Goal: Task Accomplishment & Management: Use online tool/utility

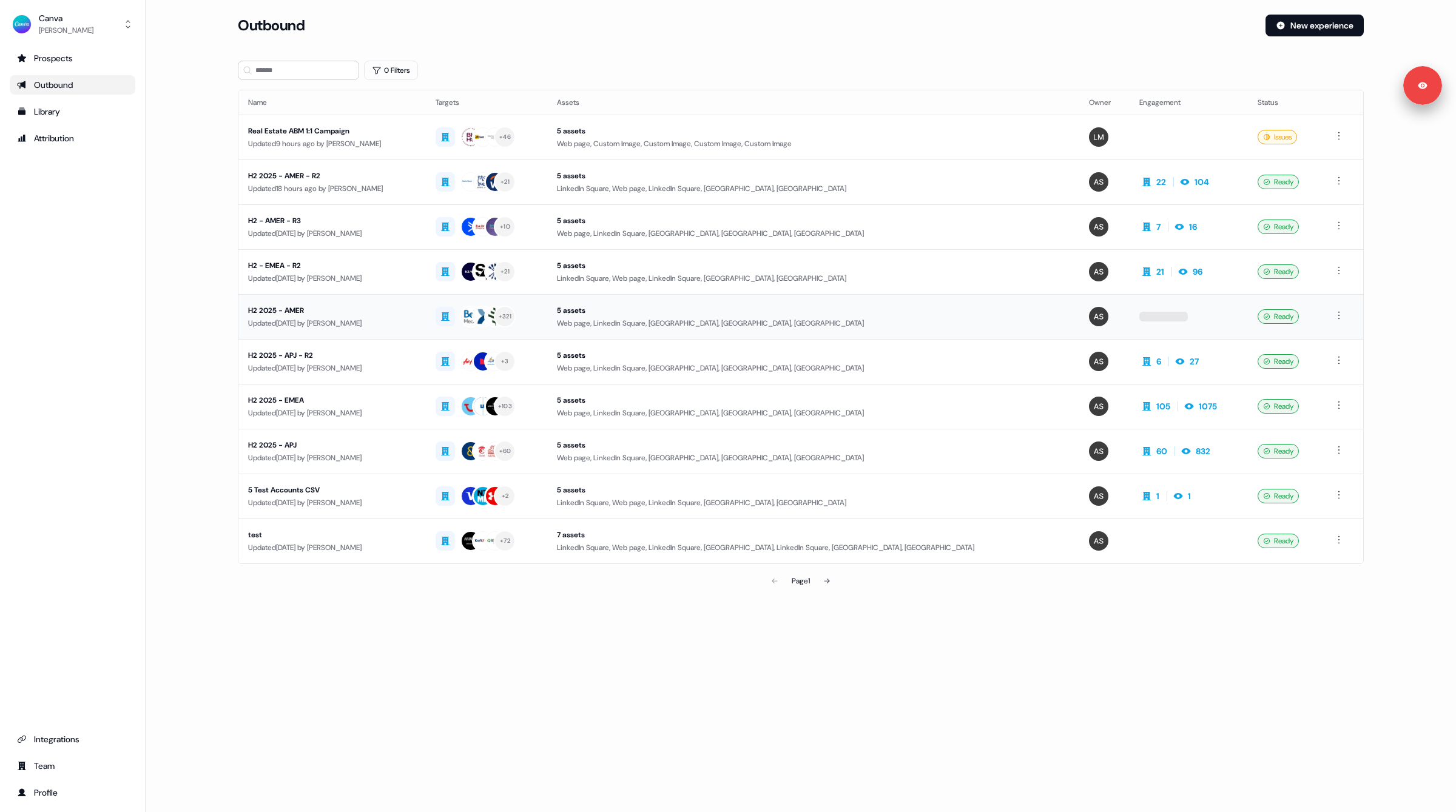
click at [405, 319] on div "Updated [DATE] by [PERSON_NAME]" at bounding box center [333, 323] width 168 height 12
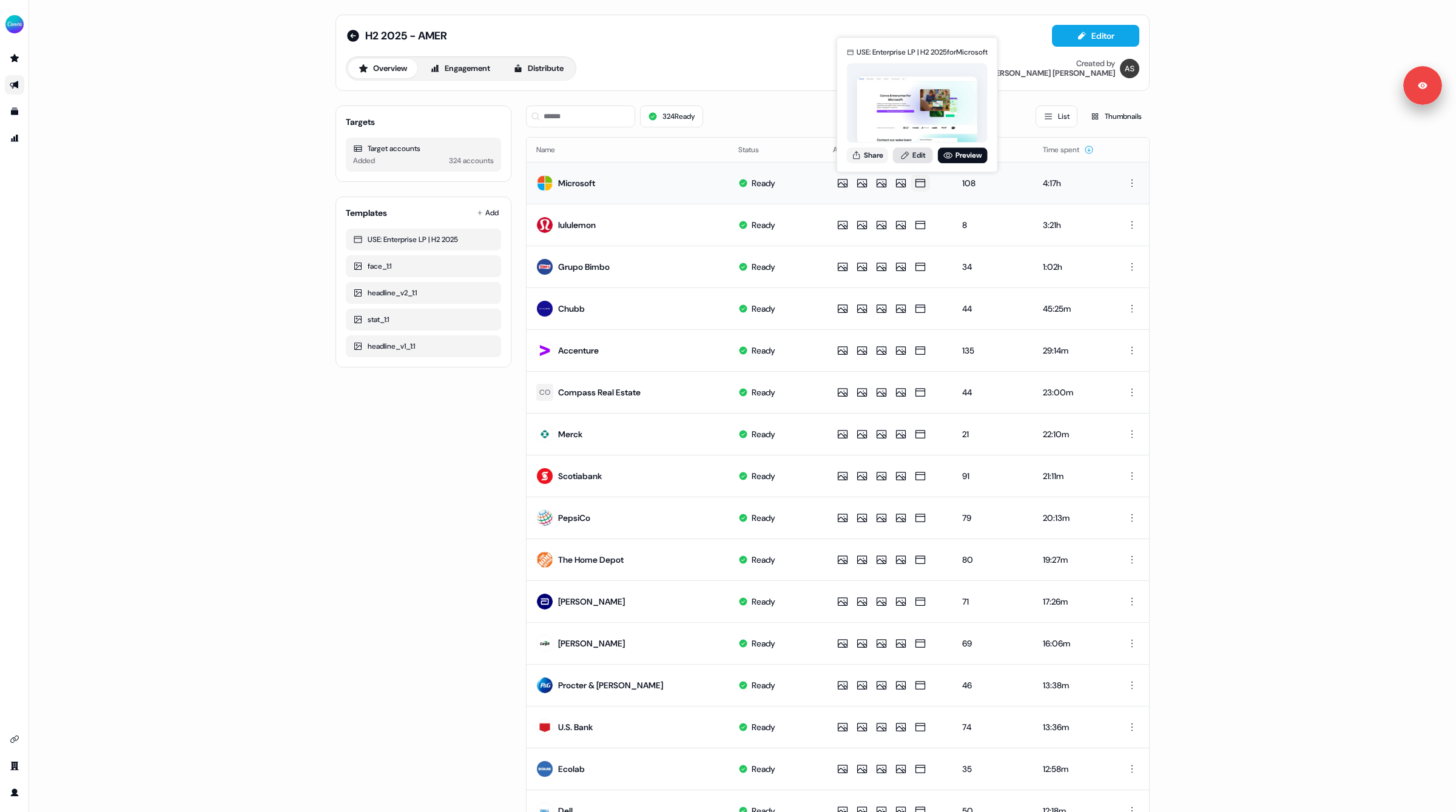
click at [917, 153] on link "Edit" at bounding box center [913, 155] width 40 height 15
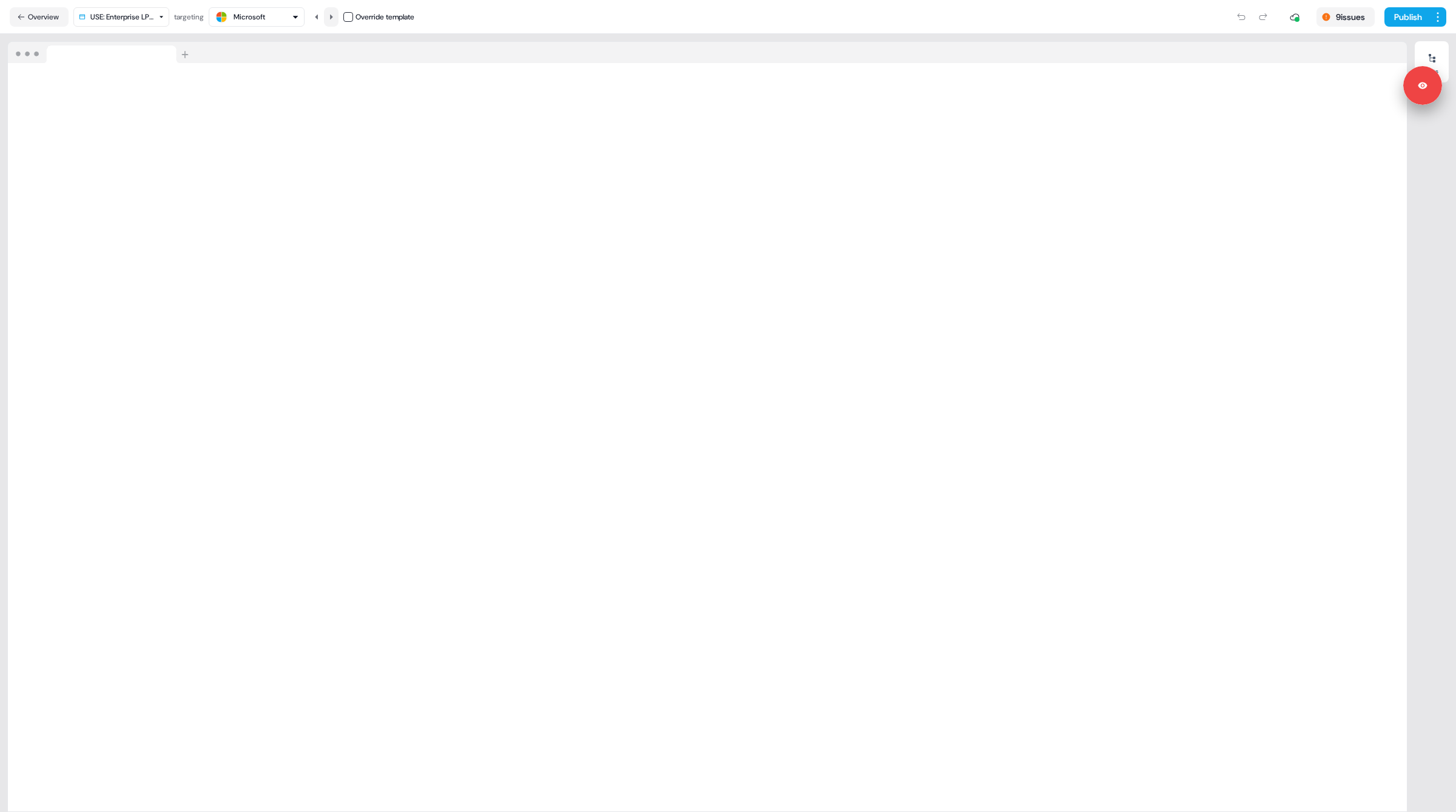
click at [335, 19] on icon at bounding box center [331, 17] width 7 height 7
click at [335, 16] on icon at bounding box center [331, 17] width 7 height 7
click at [318, 15] on icon at bounding box center [316, 16] width 3 height 5
click at [318, 16] on icon at bounding box center [316, 16] width 3 height 5
click at [334, 19] on icon at bounding box center [331, 17] width 7 height 7
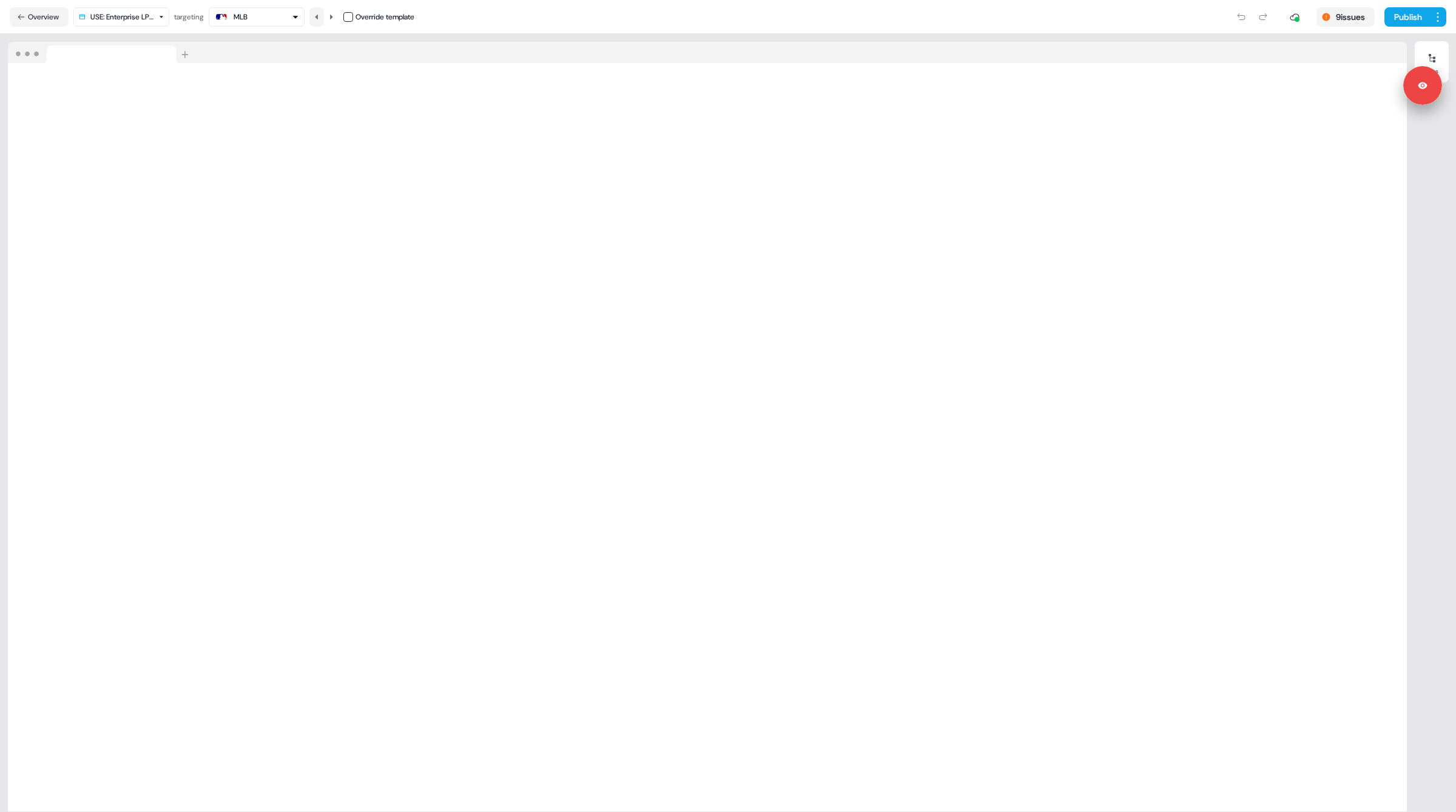
click at [313, 19] on button at bounding box center [316, 16] width 15 height 20
click at [143, 21] on html "For the best experience switch devices to a bigger screen. Go to [DOMAIN_NAME] …" at bounding box center [728, 406] width 1456 height 812
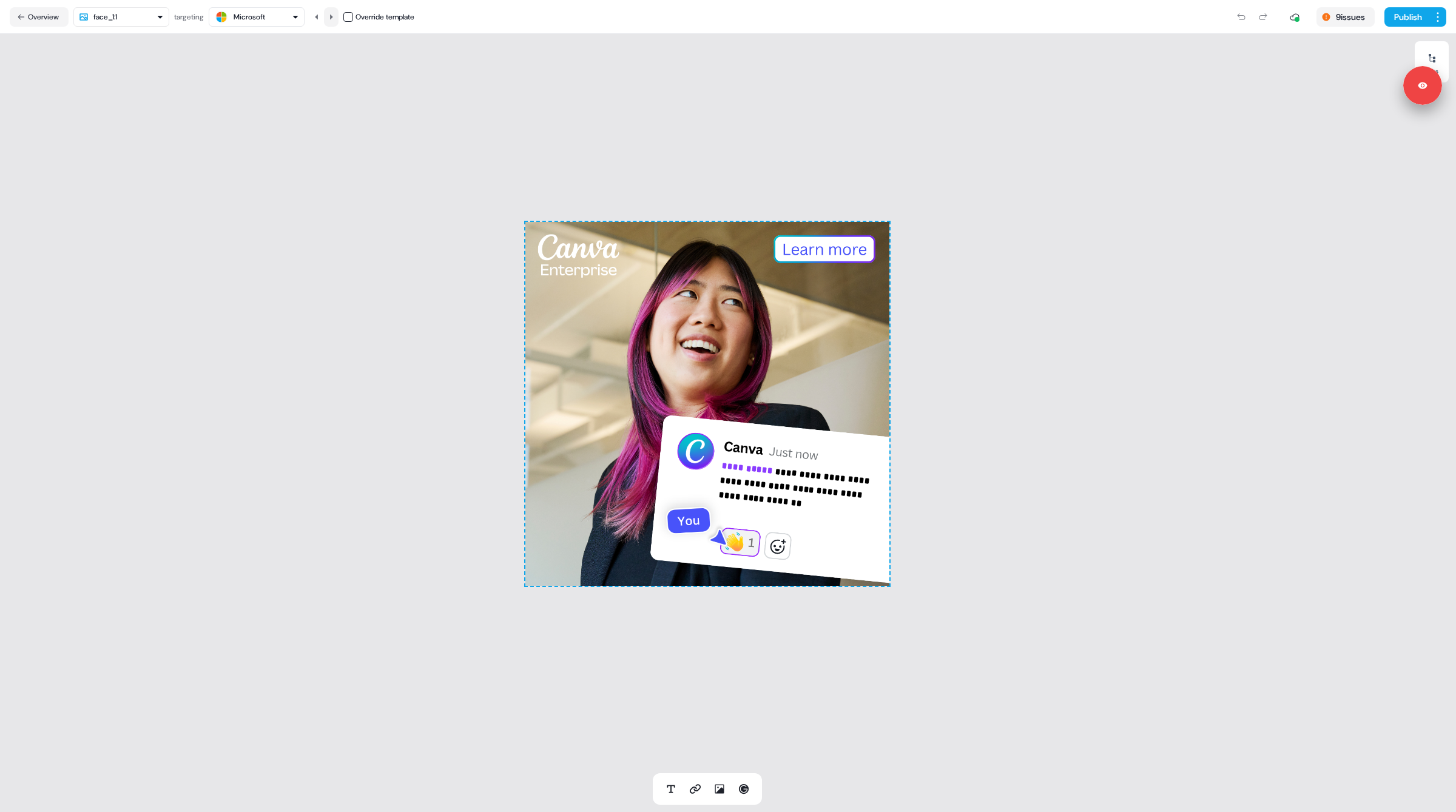
click at [335, 17] on icon at bounding box center [331, 17] width 7 height 7
click at [318, 15] on icon at bounding box center [316, 16] width 3 height 5
click at [91, 21] on html "**********" at bounding box center [728, 406] width 1456 height 812
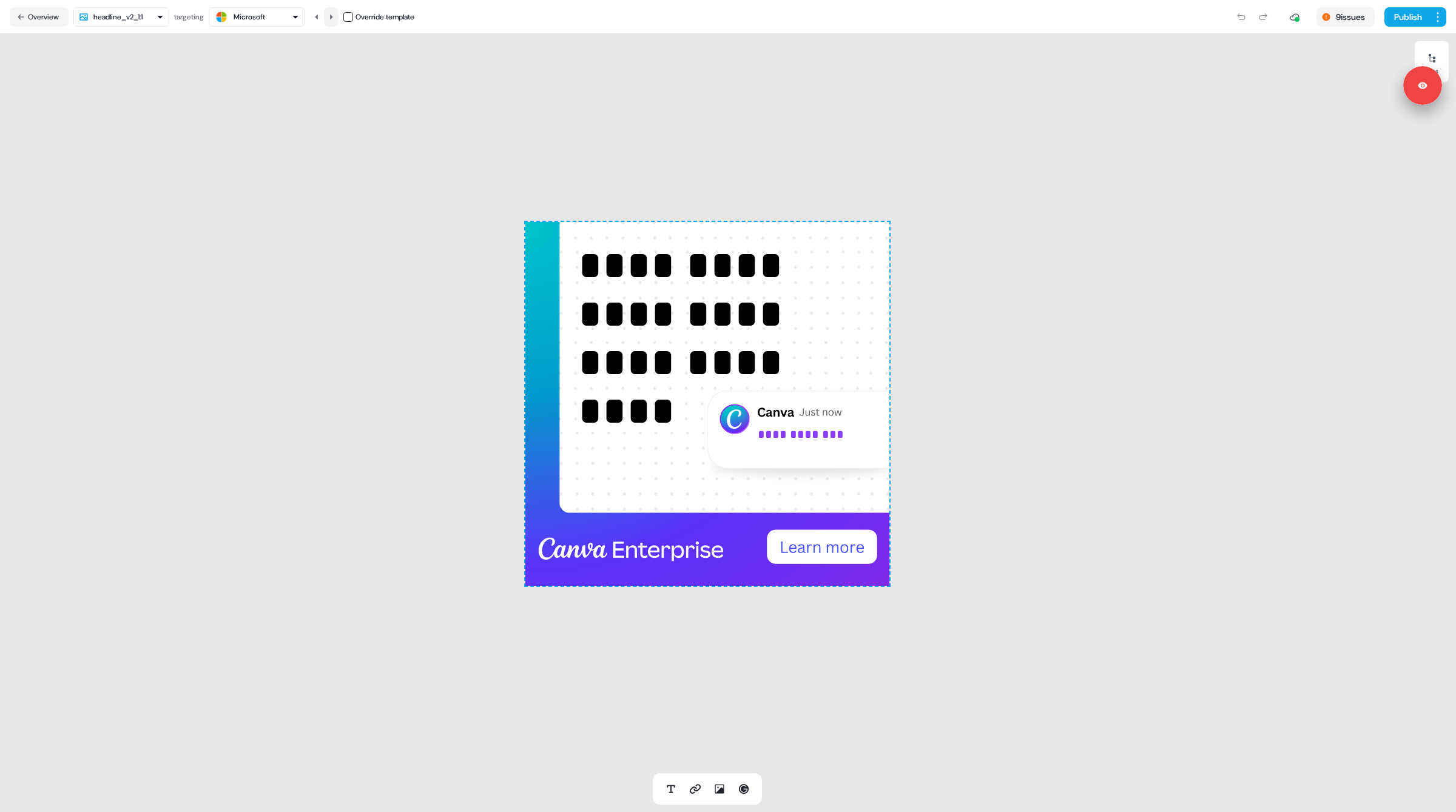
click at [339, 20] on button at bounding box center [331, 16] width 15 height 20
click at [316, 21] on button at bounding box center [316, 16] width 15 height 20
click at [175, 21] on div "targeting" at bounding box center [189, 17] width 30 height 12
click at [158, 21] on html "**********" at bounding box center [728, 406] width 1456 height 812
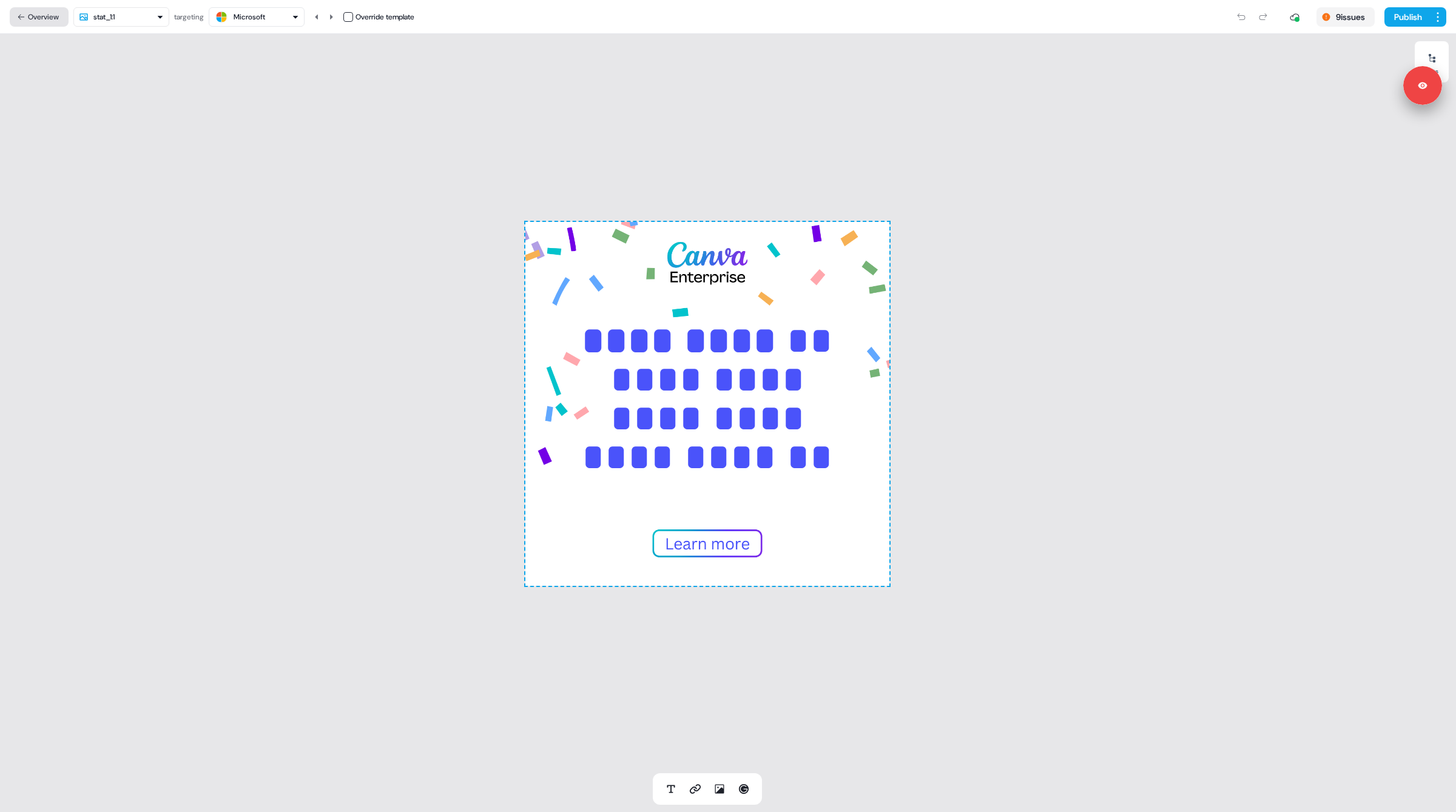
click at [45, 15] on button "Overview" at bounding box center [39, 16] width 59 height 20
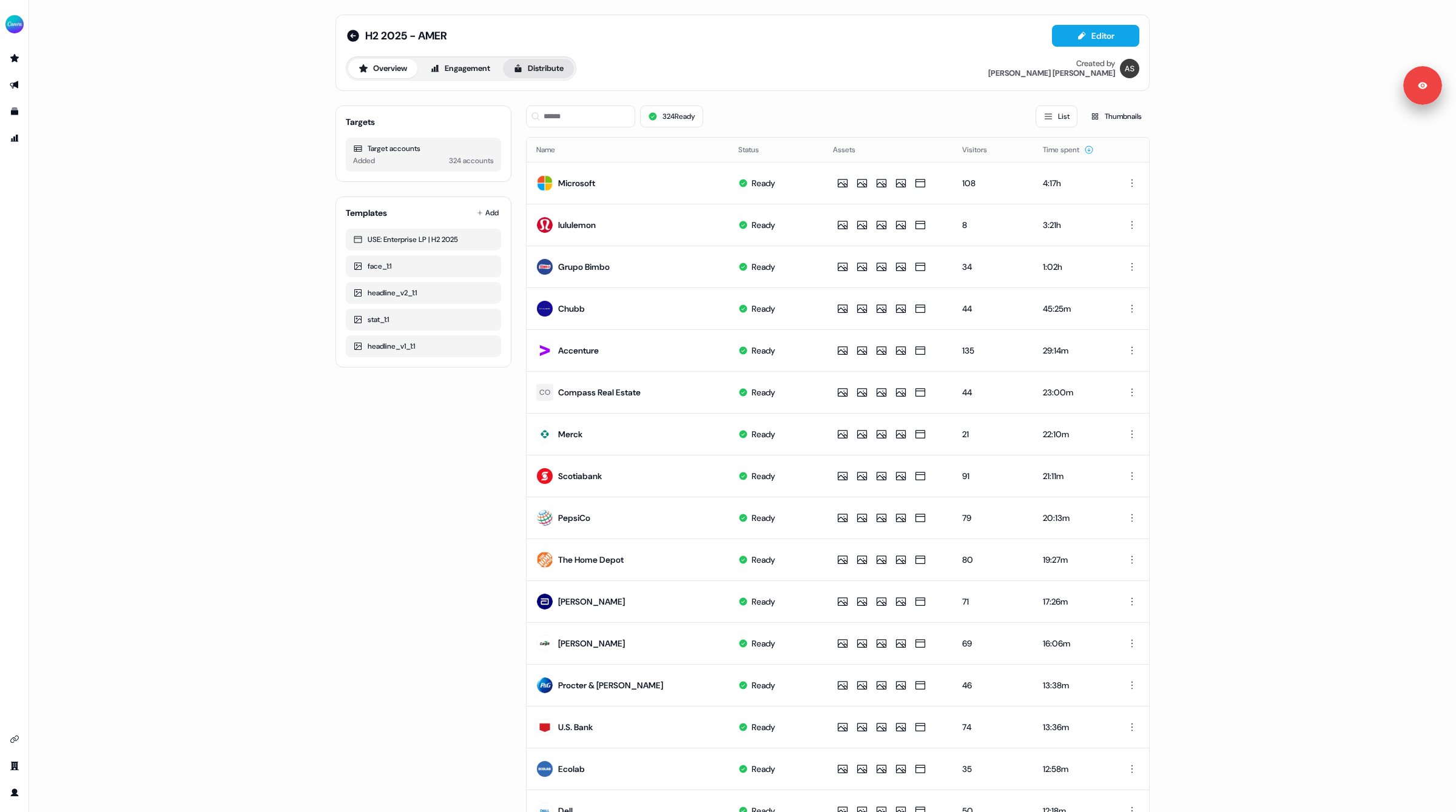
click at [539, 65] on button "Distribute" at bounding box center [538, 69] width 71 height 20
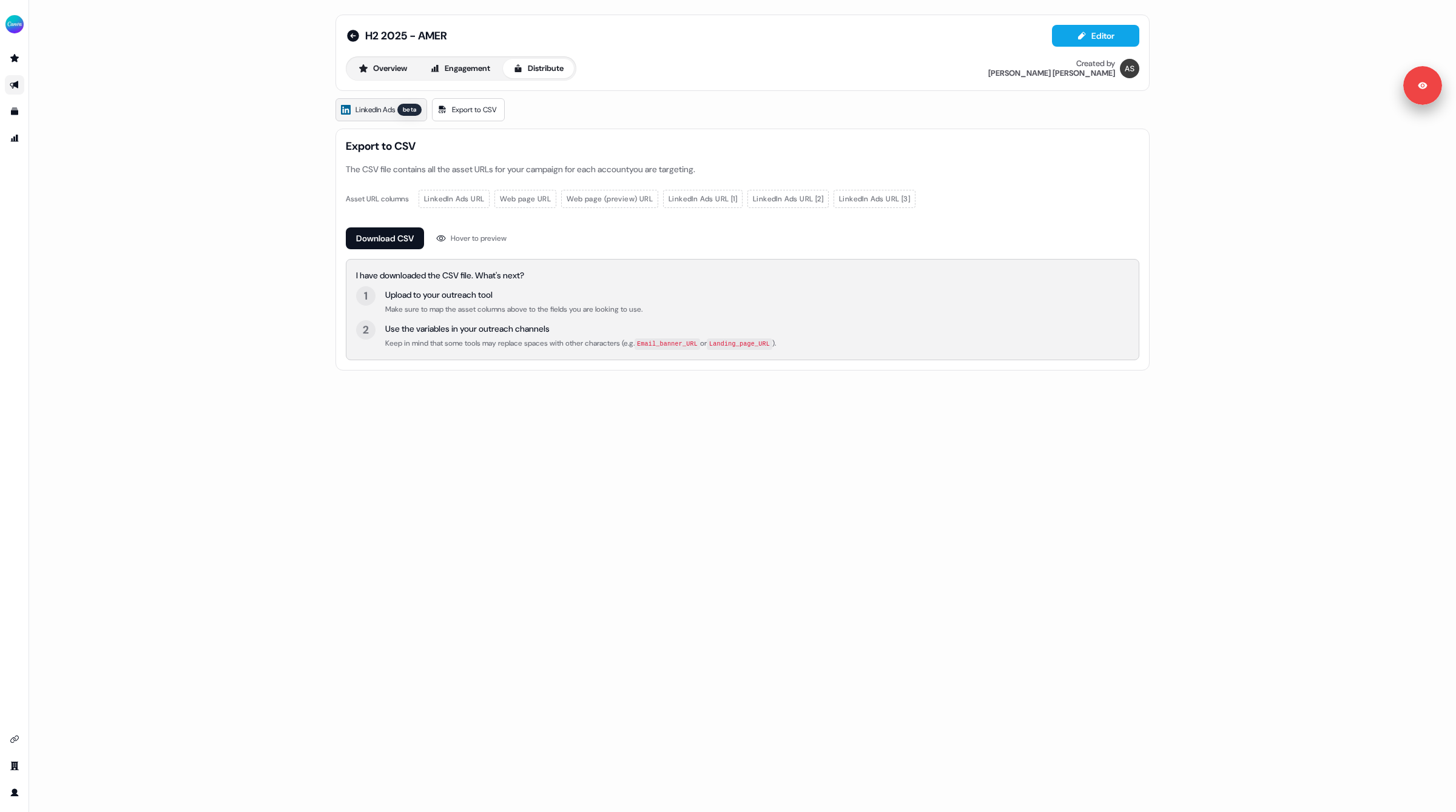
click at [371, 111] on span "LinkedIn Ads" at bounding box center [375, 110] width 39 height 12
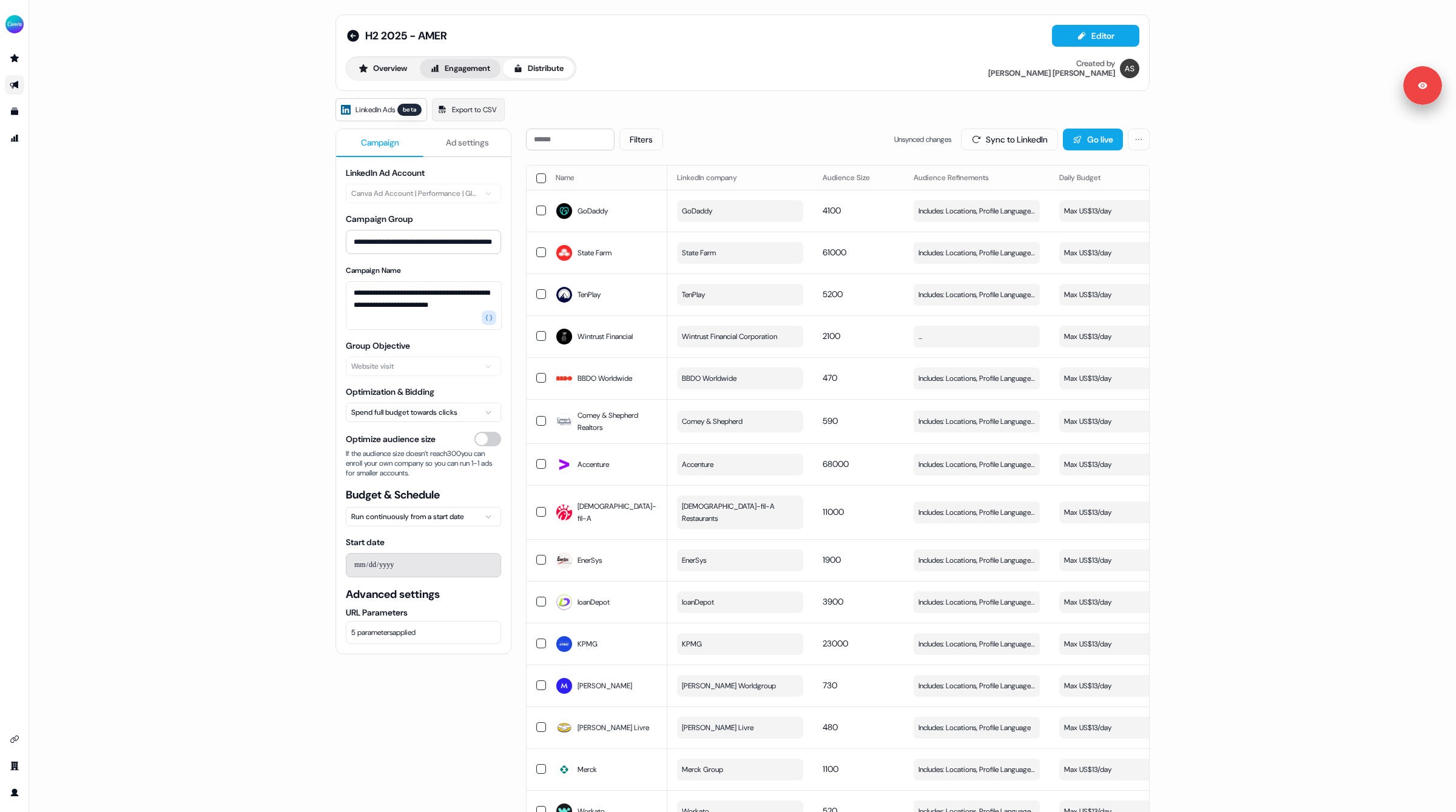
click at [468, 69] on button "Engagement" at bounding box center [460, 69] width 81 height 20
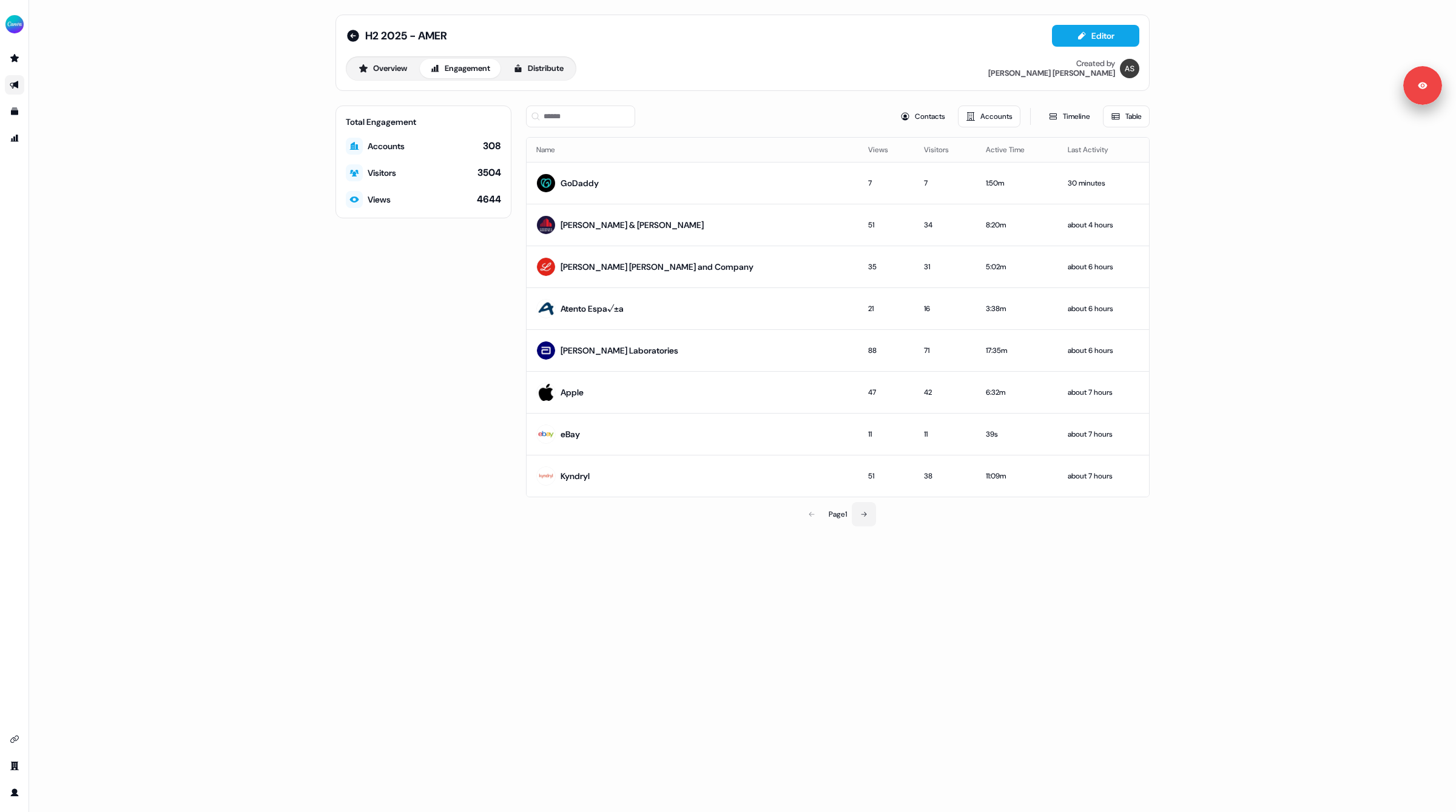
click at [866, 514] on icon at bounding box center [864, 514] width 7 height 7
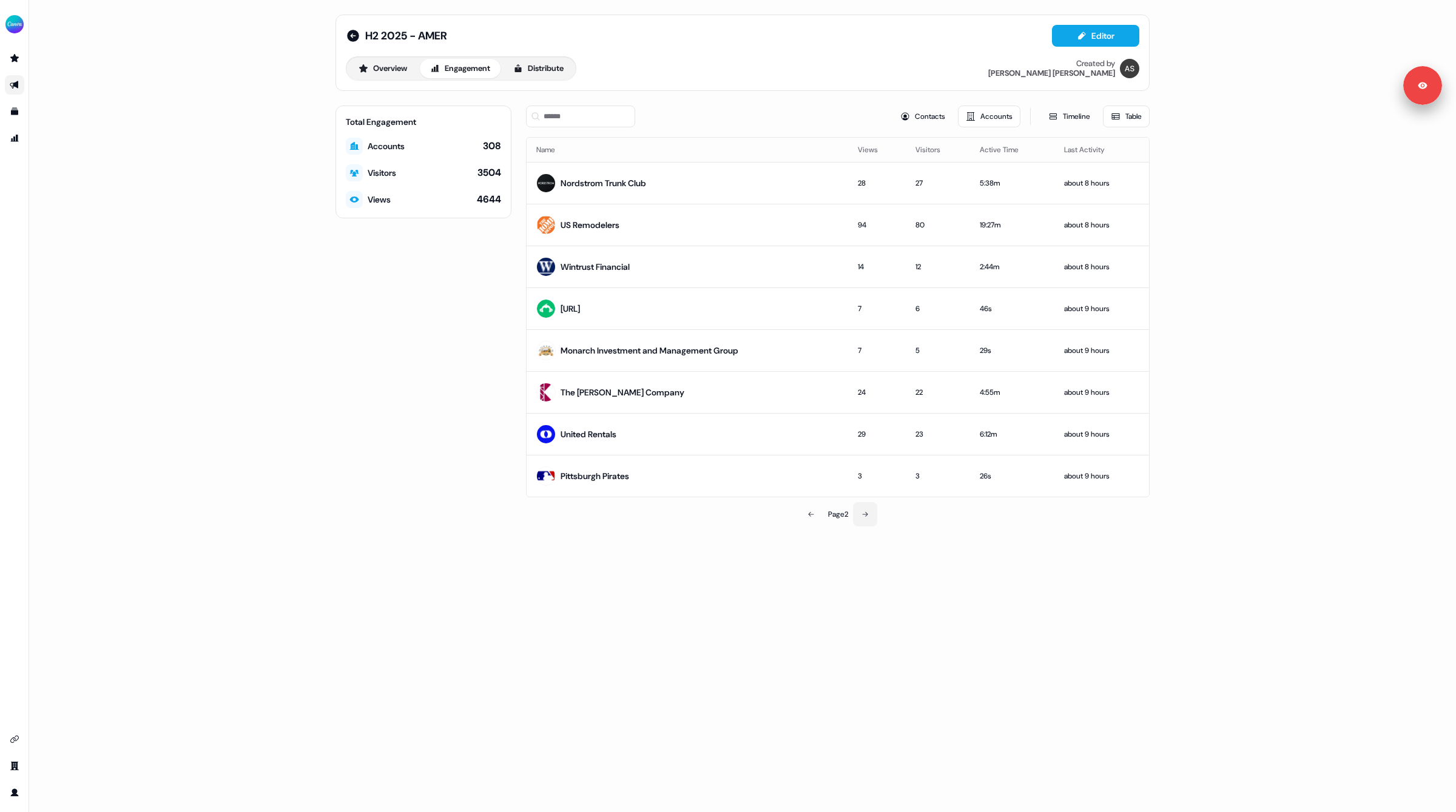
click at [866, 516] on button at bounding box center [865, 514] width 24 height 24
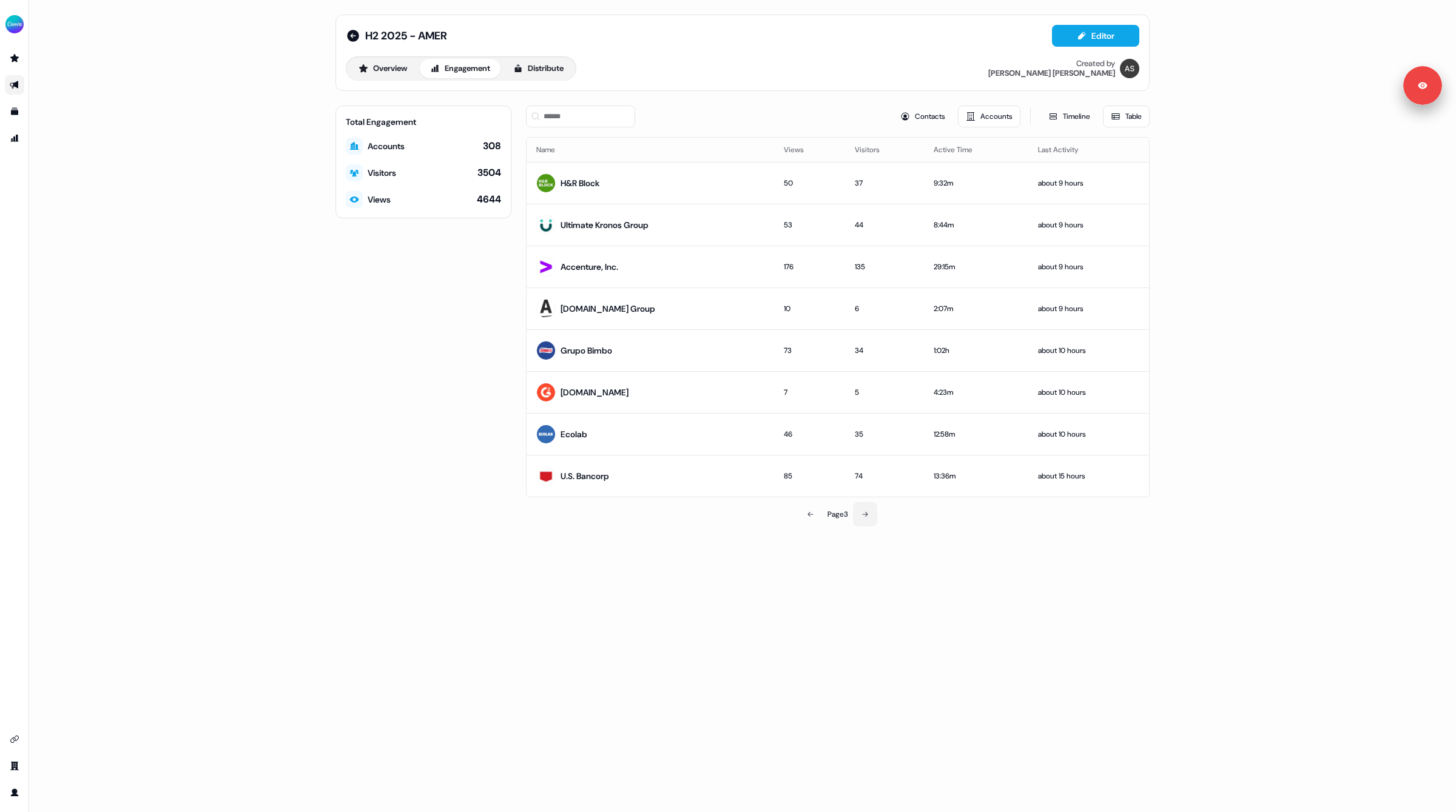
click at [866, 514] on icon at bounding box center [865, 514] width 7 height 7
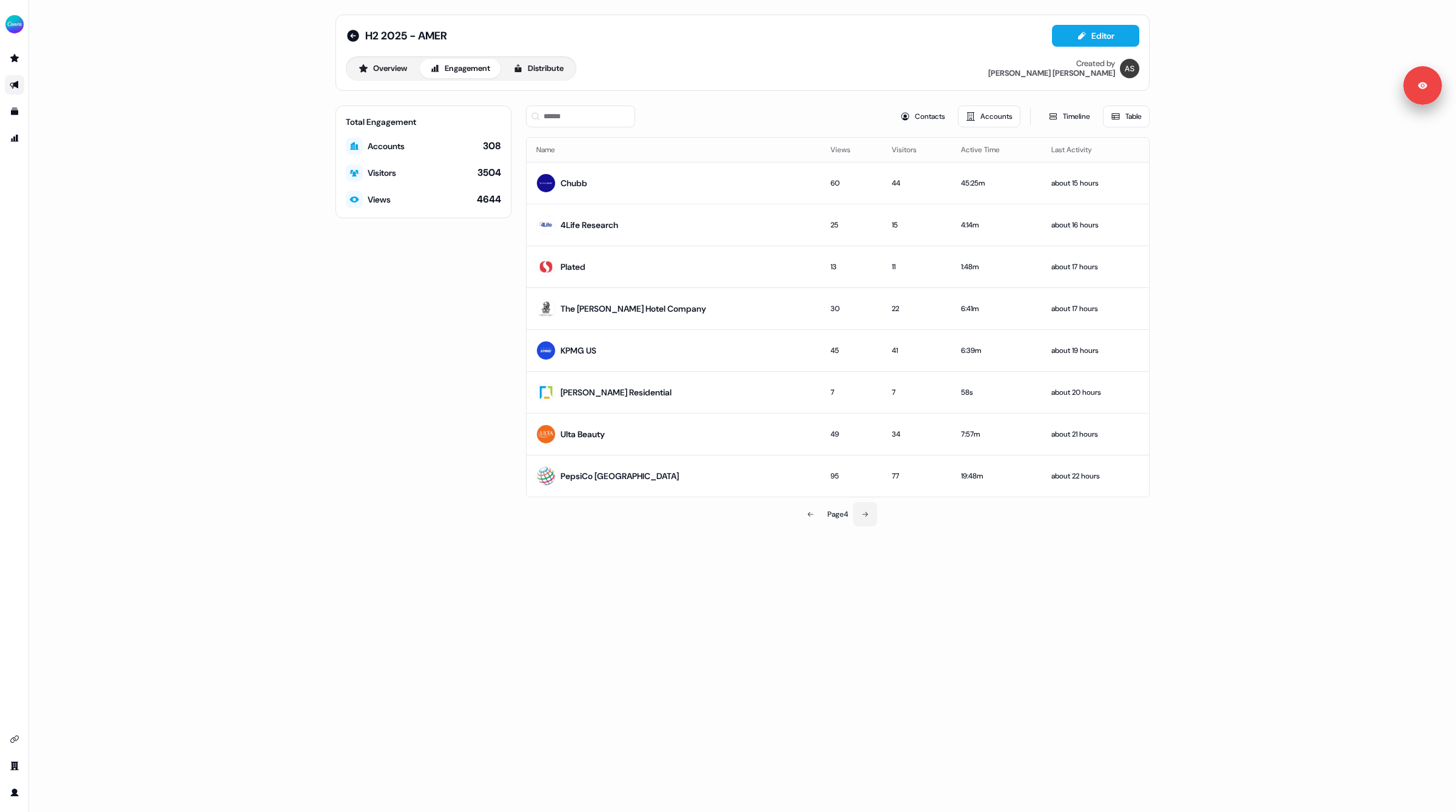
click at [866, 513] on icon at bounding box center [865, 514] width 7 height 7
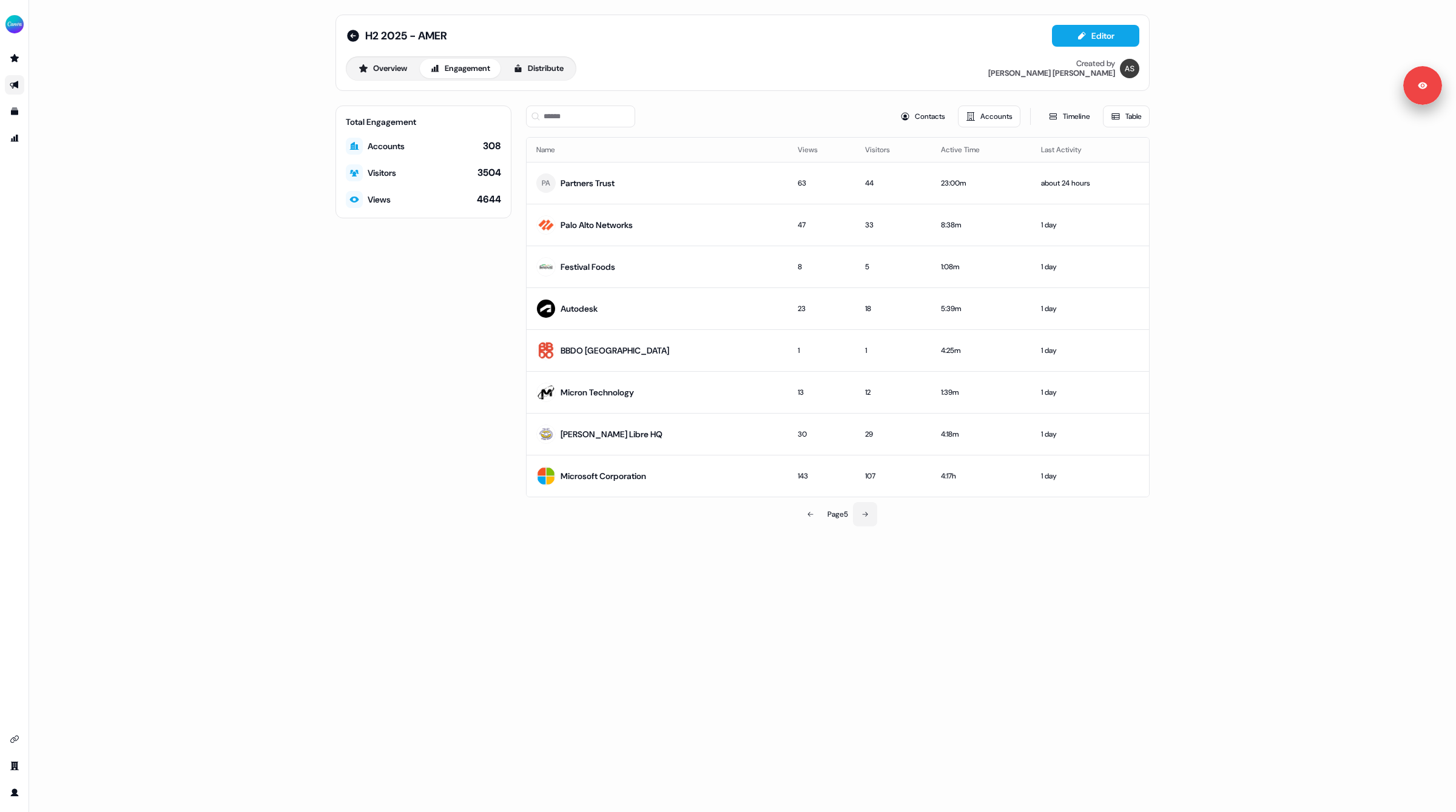
click at [866, 510] on icon at bounding box center [865, 514] width 7 height 7
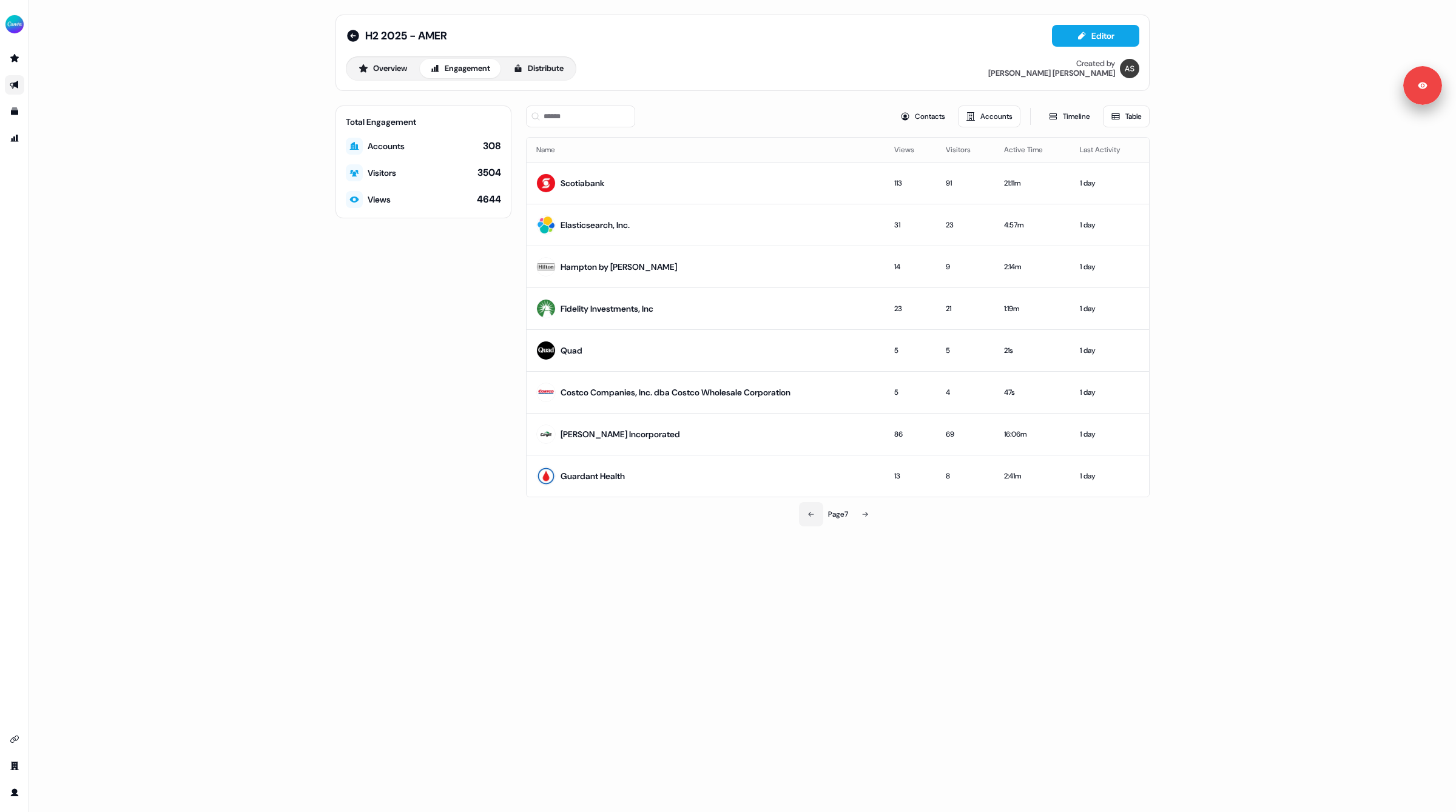
click at [807, 515] on icon at bounding box center [811, 514] width 7 height 7
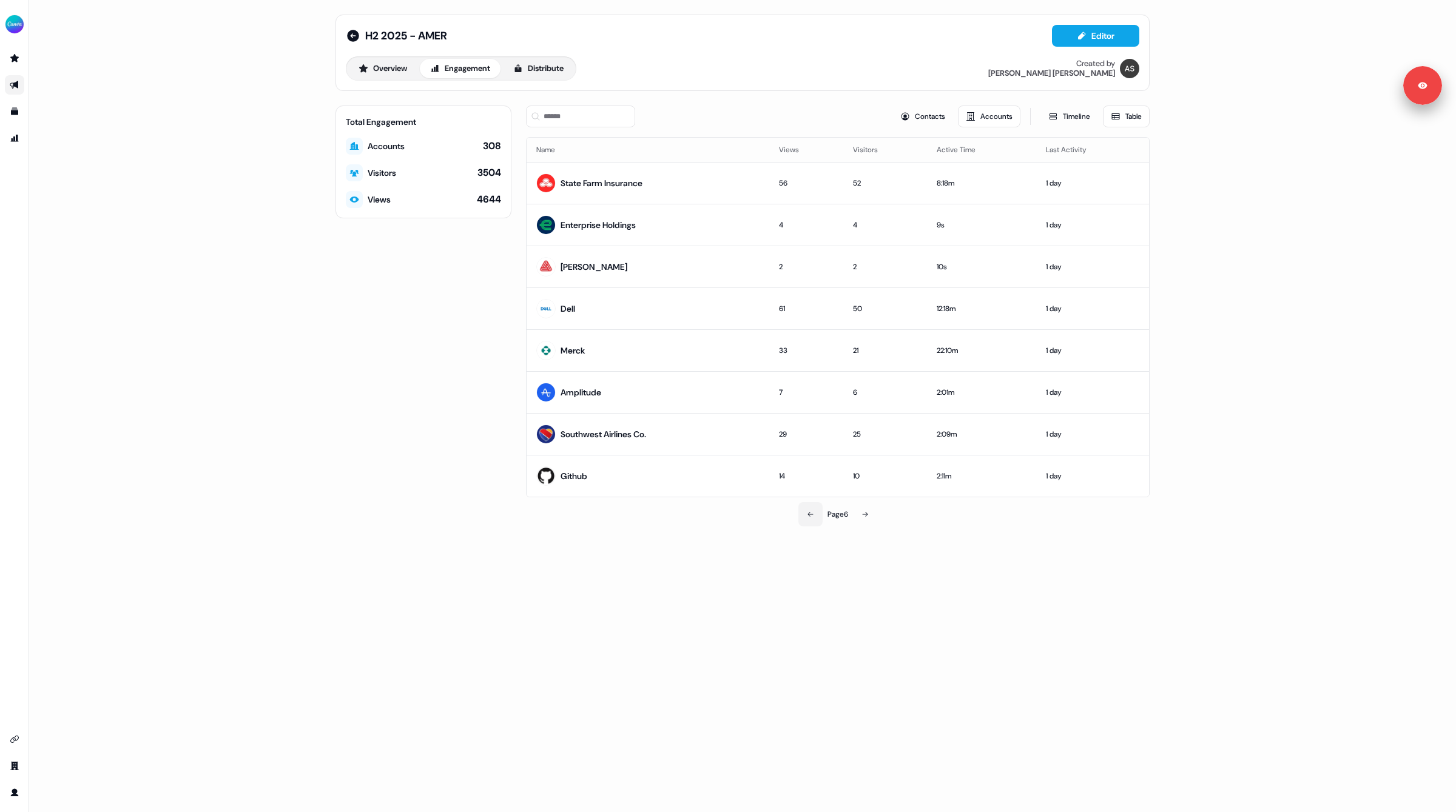
click at [807, 515] on icon at bounding box center [811, 514] width 7 height 7
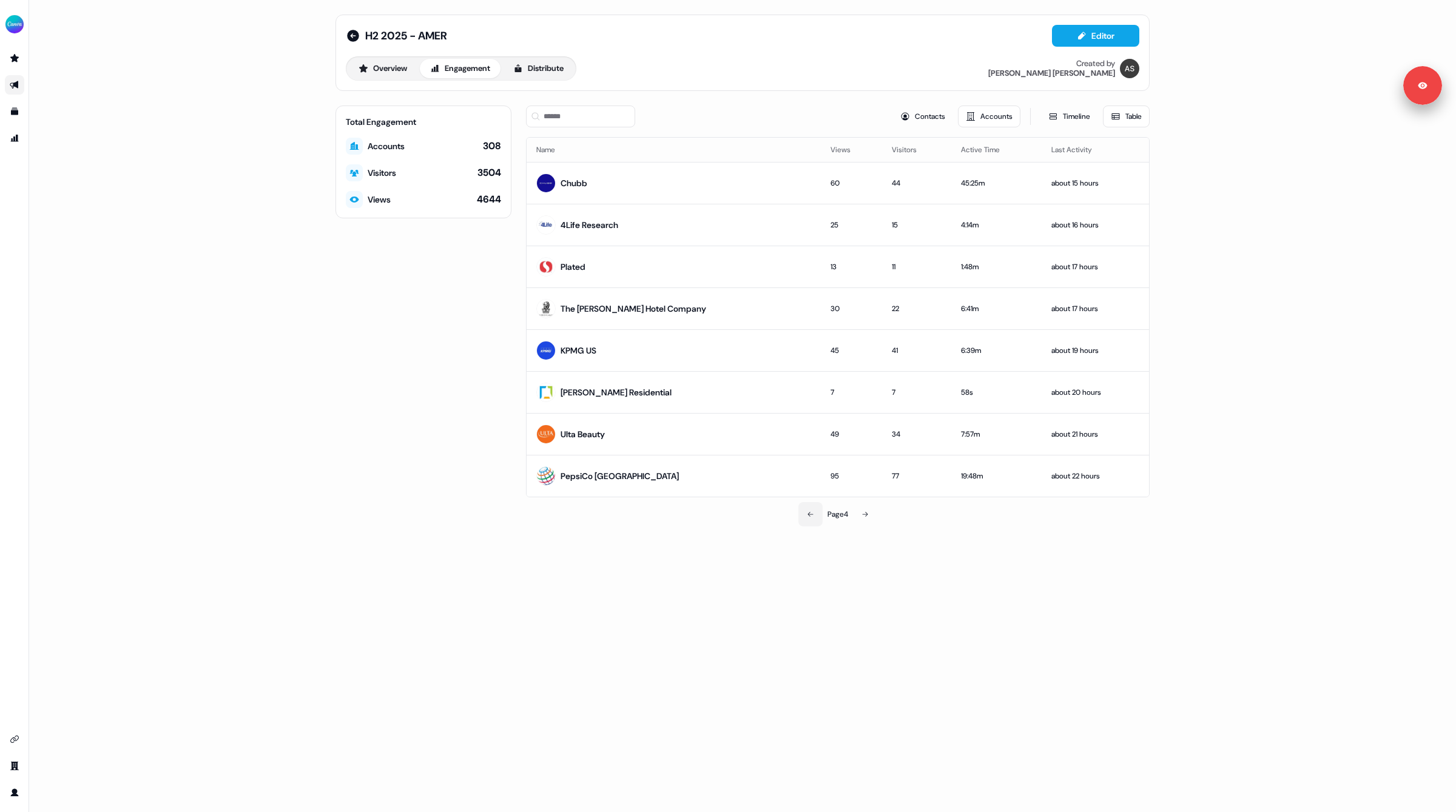
click at [807, 515] on icon at bounding box center [811, 514] width 7 height 7
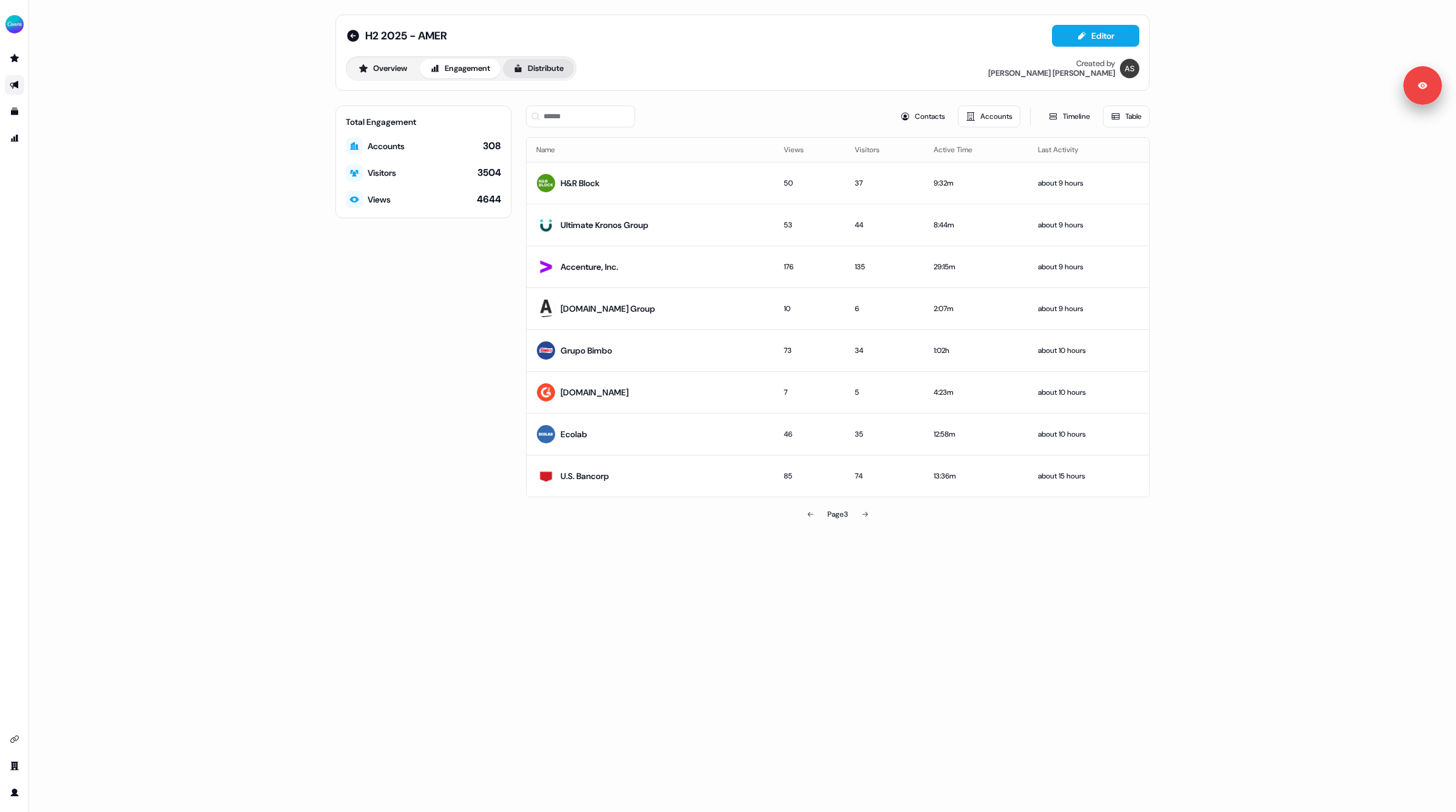
click at [548, 74] on button "Distribute" at bounding box center [538, 69] width 71 height 20
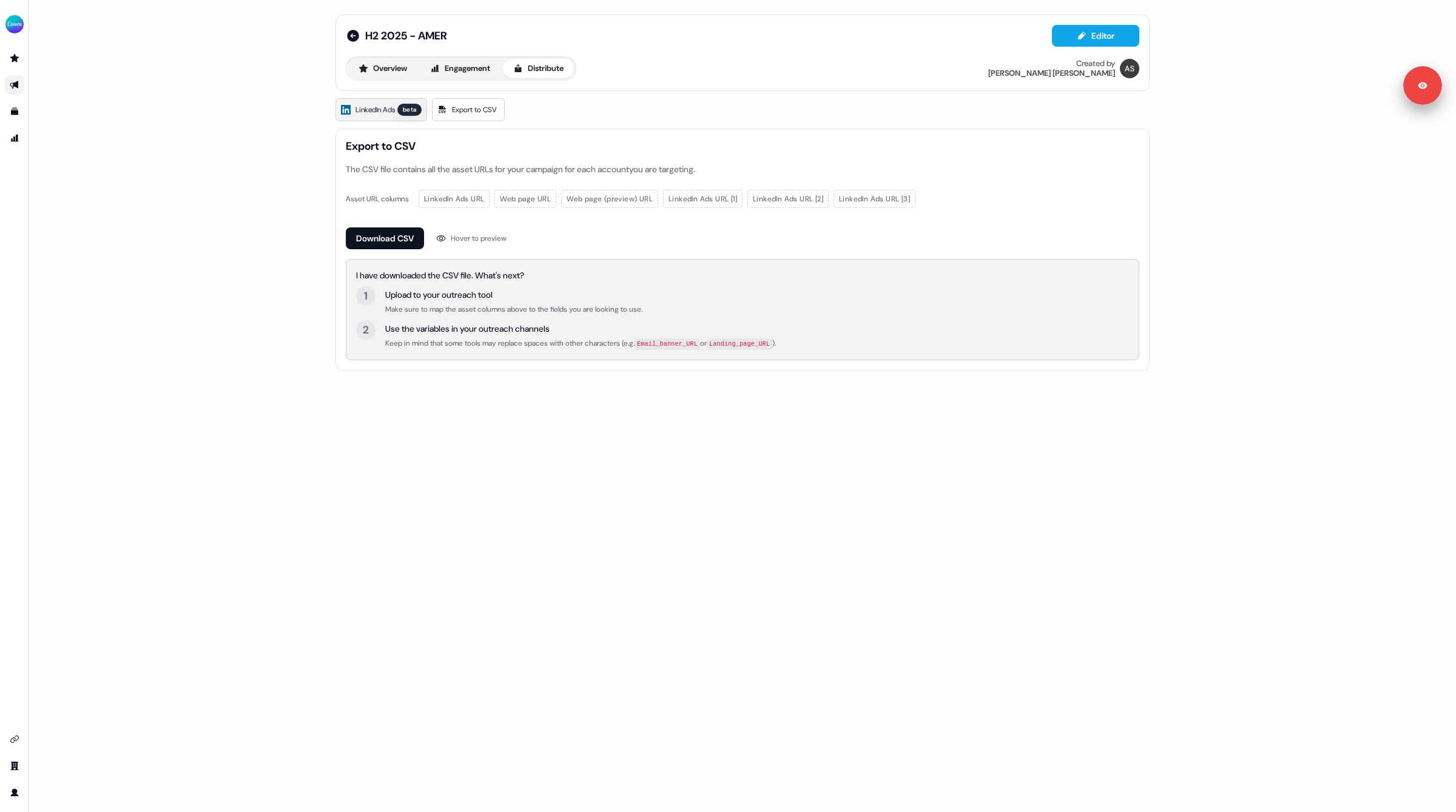
click at [368, 117] on link "LinkedIn Ads beta" at bounding box center [381, 110] width 92 height 23
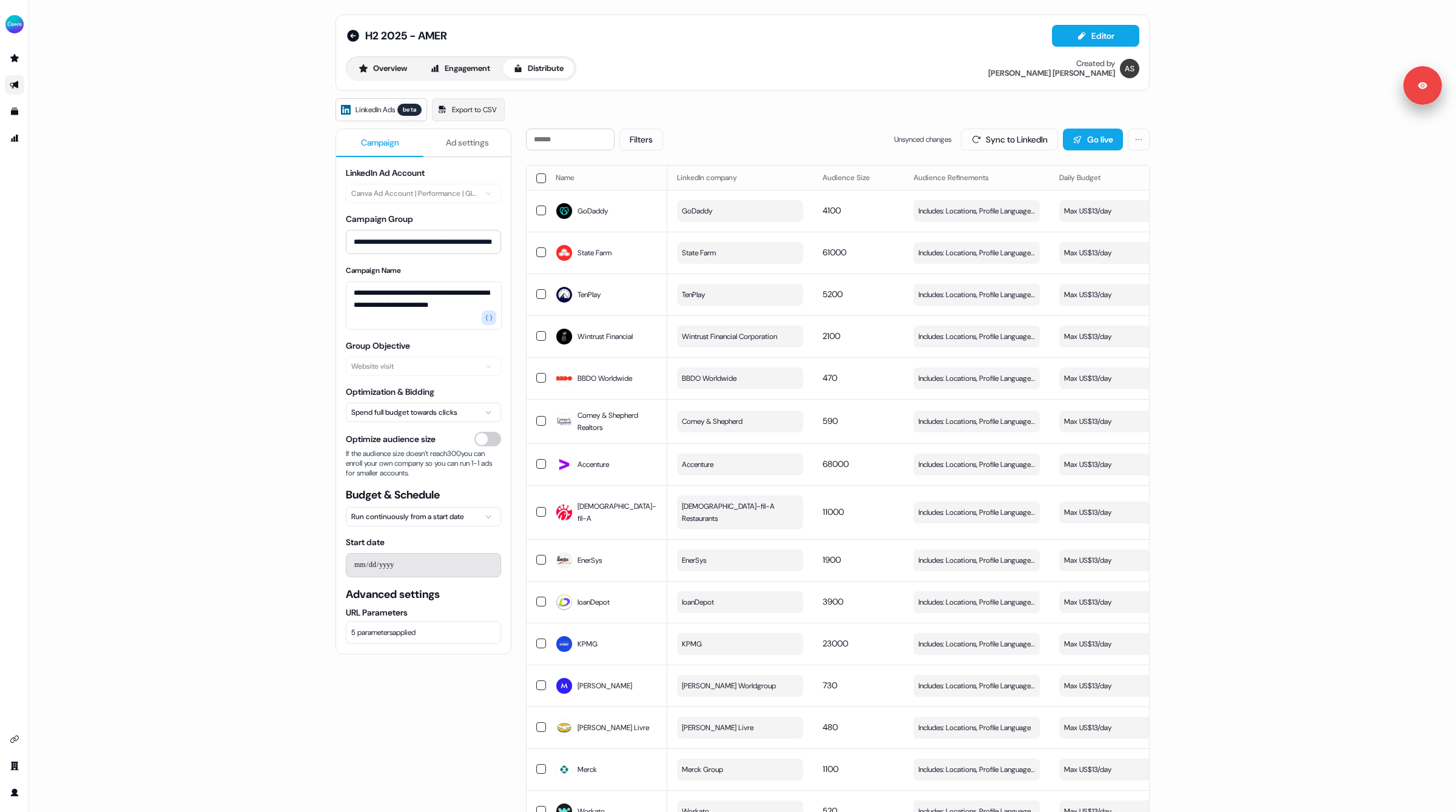
click at [1236, 227] on div "**********" at bounding box center [742, 406] width 1427 height 812
click at [297, 139] on div "**********" at bounding box center [742, 406] width 1427 height 812
click at [464, 74] on button "Engagement" at bounding box center [460, 69] width 81 height 20
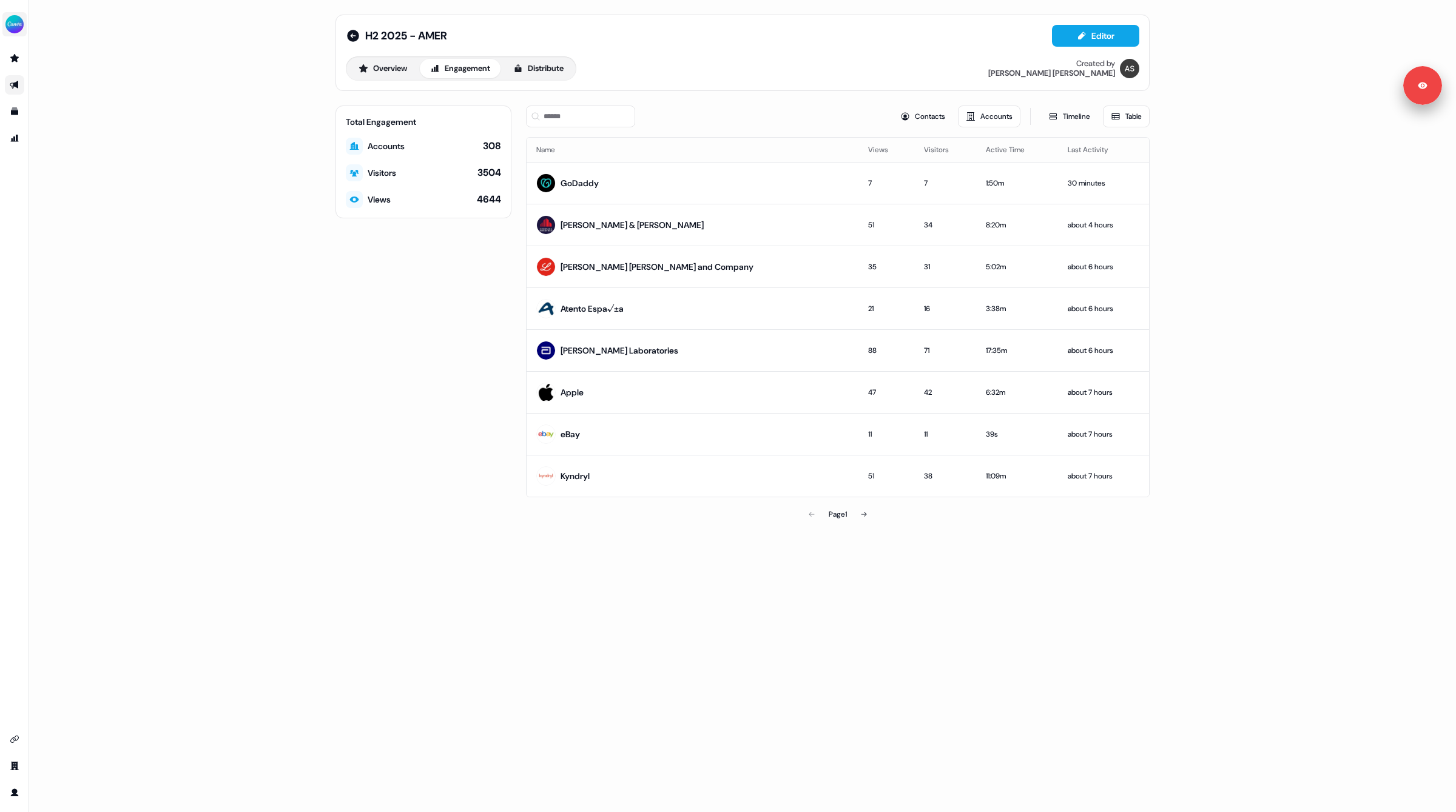
click at [10, 24] on img "side nav menu" at bounding box center [15, 24] width 20 height 20
click at [40, 97] on div "Logout" at bounding box center [63, 100] width 116 height 21
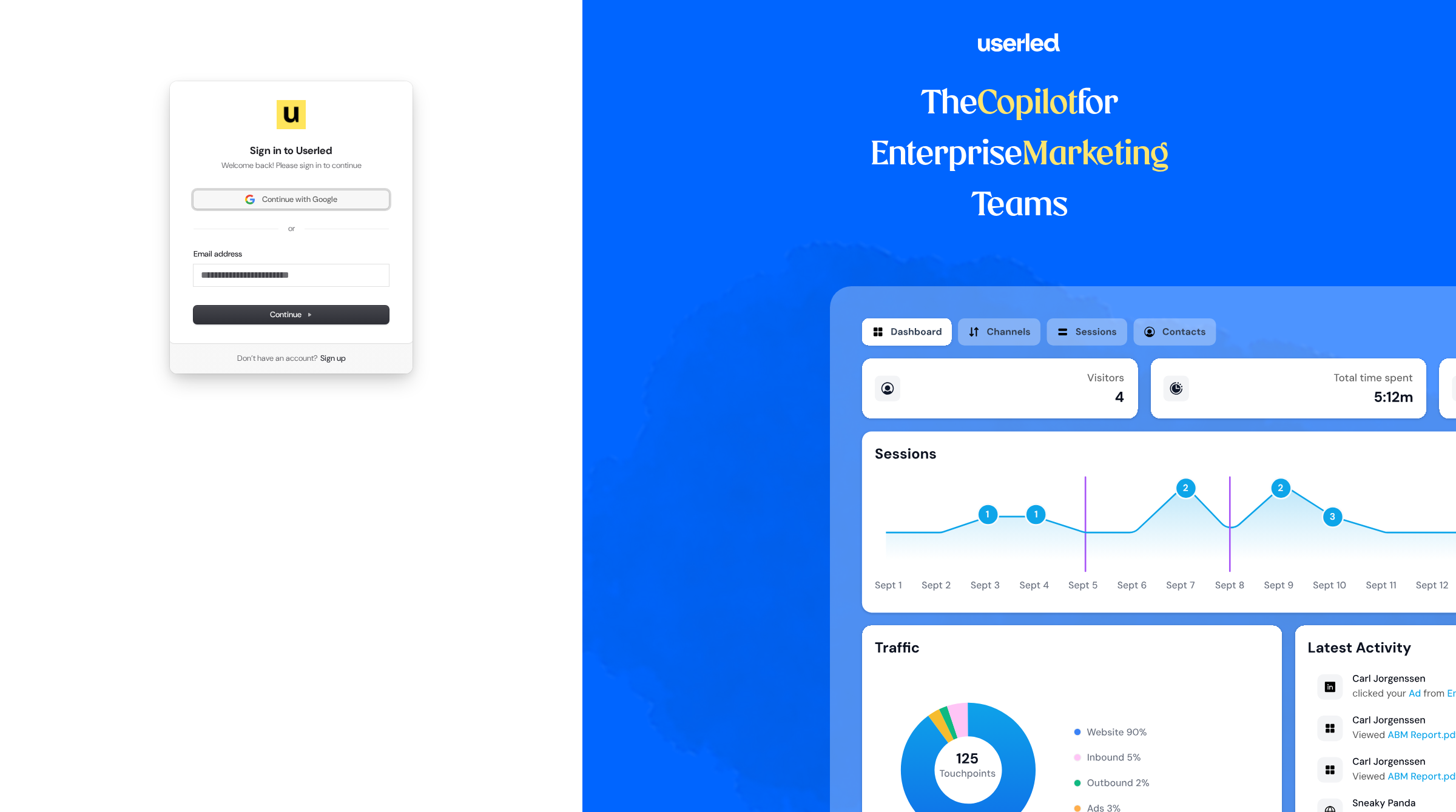
click at [287, 196] on span "Continue with Google" at bounding box center [300, 200] width 75 height 11
